Goal: Navigation & Orientation: Find specific page/section

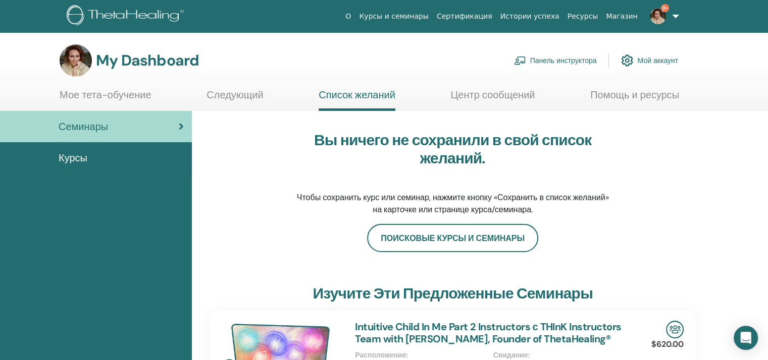
click at [626, 60] on img at bounding box center [627, 60] width 12 height 17
